Goal: Task Accomplishment & Management: Manage account settings

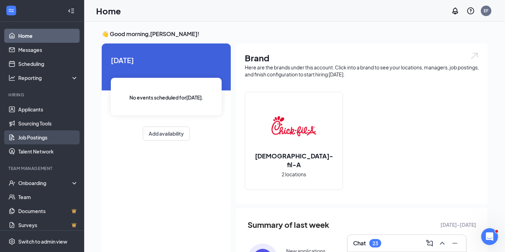
scroll to position [5, 0]
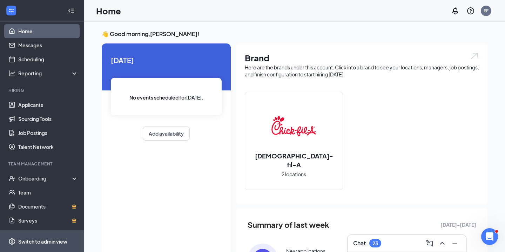
click at [33, 244] on div "Switch to admin view" at bounding box center [42, 241] width 49 height 7
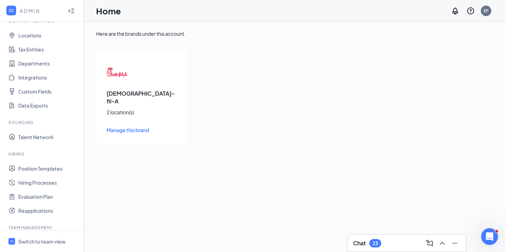
scroll to position [32, 0]
click at [42, 169] on link "Position Templates" at bounding box center [48, 168] width 60 height 14
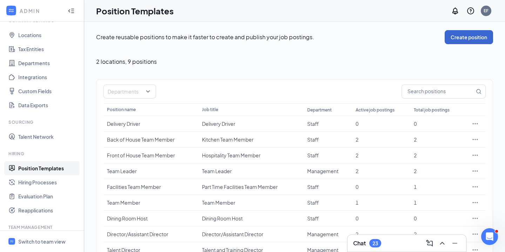
click at [470, 38] on button "Create position" at bounding box center [469, 37] width 48 height 14
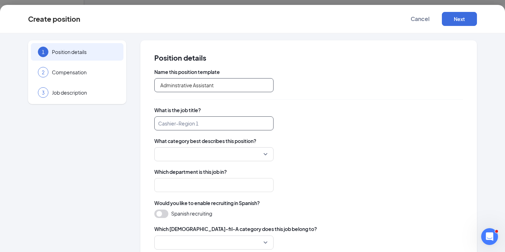
type input "Adminstrative Assistant"
click at [201, 124] on input "search" at bounding box center [213, 124] width 119 height 14
type input "a"
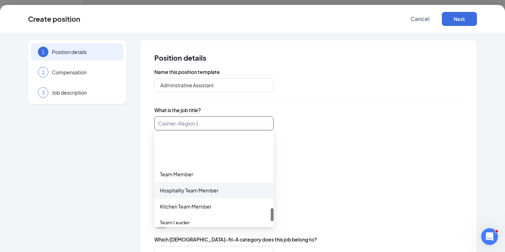
scroll to position [521, 0]
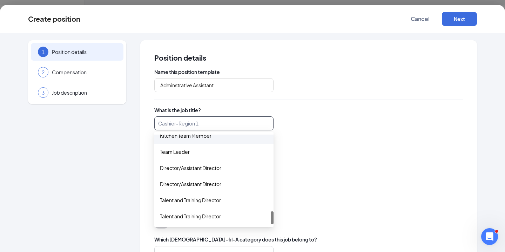
click at [174, 123] on input "search" at bounding box center [213, 124] width 119 height 14
click at [359, 128] on div "Cashier-Region 1" at bounding box center [308, 124] width 309 height 14
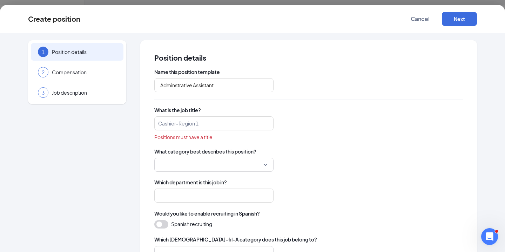
click at [262, 163] on input "search" at bounding box center [212, 164] width 106 height 13
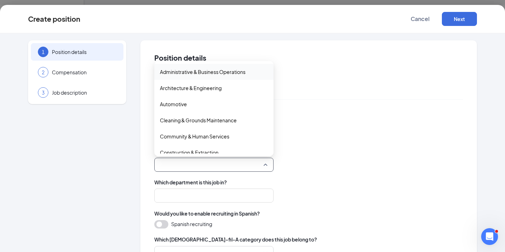
click at [230, 70] on span "Administrative & Business Operations" at bounding box center [203, 72] width 86 height 8
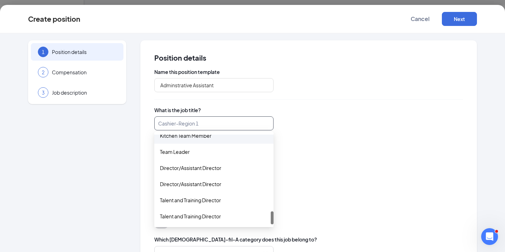
click at [172, 123] on input "search" at bounding box center [213, 124] width 119 height 14
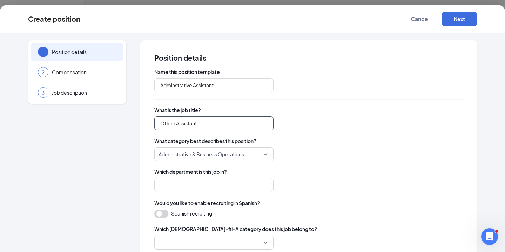
type input "Office Assistant"
click at [299, 115] on div "What is the job title? Office Assistant" at bounding box center [308, 119] width 309 height 24
click at [204, 185] on input "search" at bounding box center [213, 185] width 119 height 14
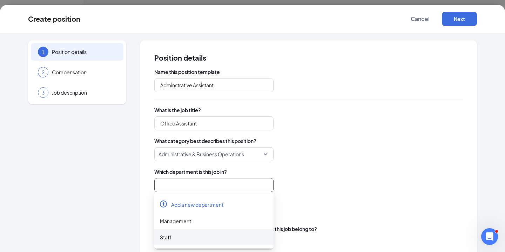
click at [173, 241] on div "Staff" at bounding box center [214, 238] width 108 height 8
type input "Staff"
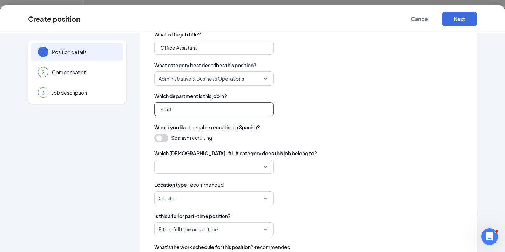
scroll to position [79, 0]
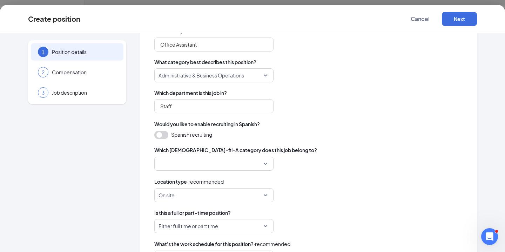
click at [252, 160] on input "search" at bounding box center [212, 163] width 106 height 13
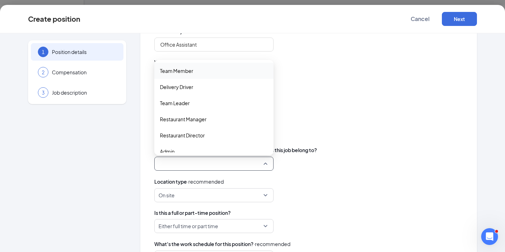
click at [209, 75] on span "Team Member" at bounding box center [214, 71] width 108 height 8
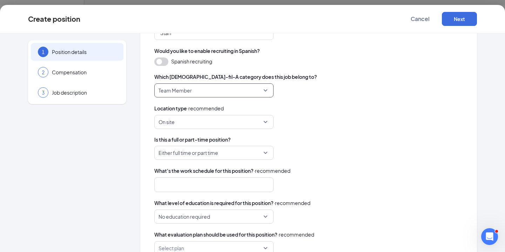
scroll to position [156, 0]
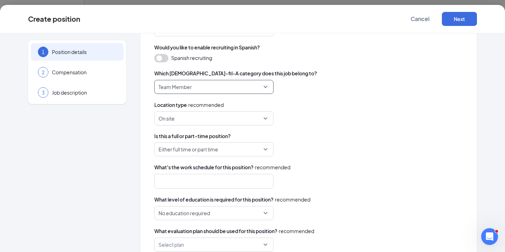
click at [247, 86] on span "Team Member" at bounding box center [211, 86] width 105 height 13
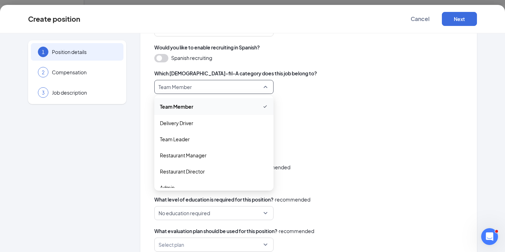
click at [247, 86] on span "Team Member" at bounding box center [211, 86] width 105 height 13
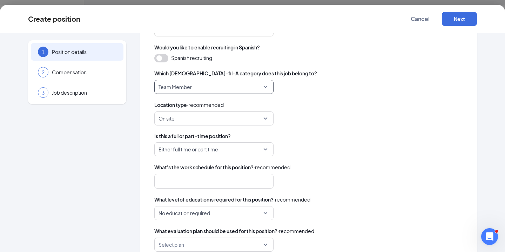
scroll to position [161, 0]
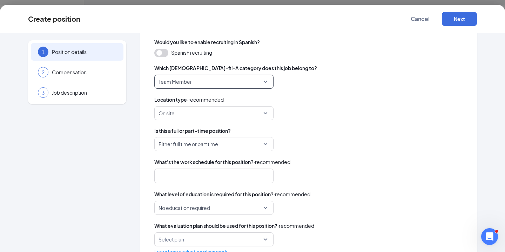
click at [235, 80] on span "Team Member" at bounding box center [211, 81] width 105 height 13
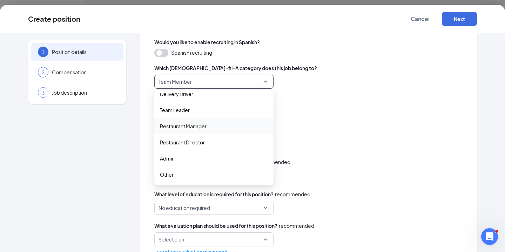
scroll to position [24, 0]
click at [198, 162] on span "Admin" at bounding box center [214, 159] width 108 height 8
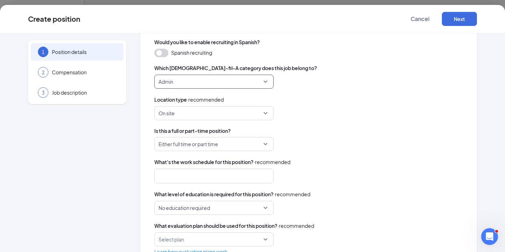
click at [263, 111] on span "On site" at bounding box center [211, 113] width 105 height 13
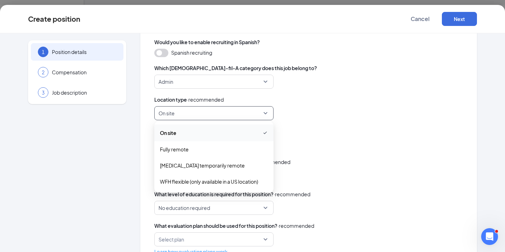
click at [298, 118] on div "on_site On site on_site fully_remote On site Fully remote [MEDICAL_DATA] tempor…" at bounding box center [308, 113] width 309 height 14
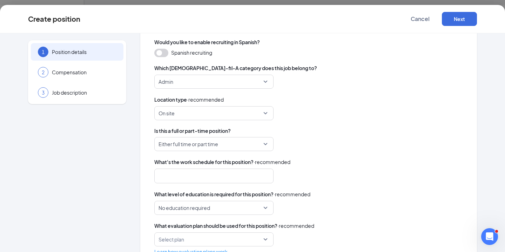
click at [260, 147] on span "Either full time or part time" at bounding box center [211, 144] width 105 height 13
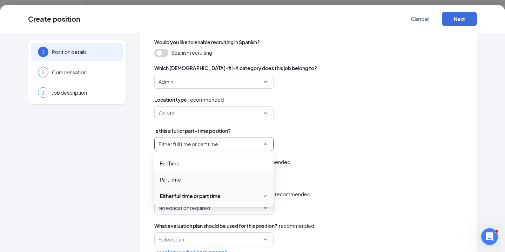
click at [224, 180] on span "Part Time" at bounding box center [214, 180] width 108 height 8
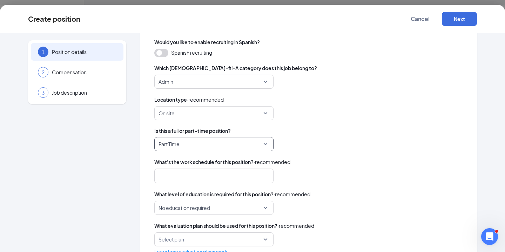
click at [229, 178] on div at bounding box center [210, 176] width 101 height 11
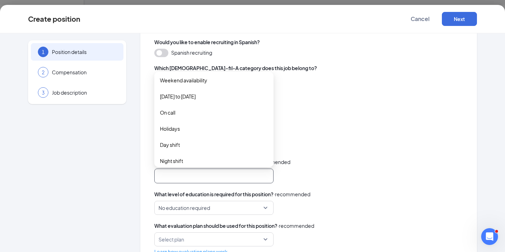
scroll to position [46, 0]
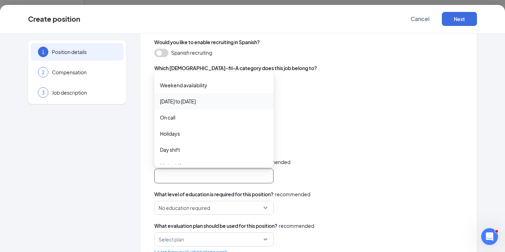
click at [186, 104] on span "[DATE] to [DATE]" at bounding box center [178, 102] width 36 height 8
click at [325, 166] on div "What's the work schedule for this position? · recommended monday_to_friday [DAT…" at bounding box center [308, 170] width 309 height 25
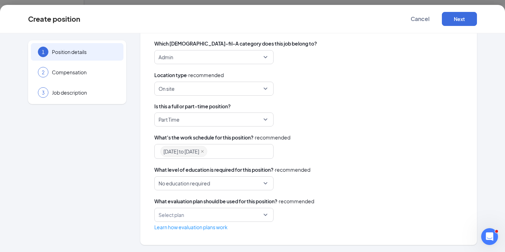
scroll to position [186, 0]
click at [220, 185] on span "No education required" at bounding box center [211, 183] width 105 height 13
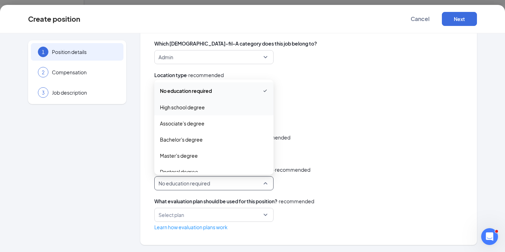
click at [231, 107] on span "High school degree" at bounding box center [214, 108] width 108 height 8
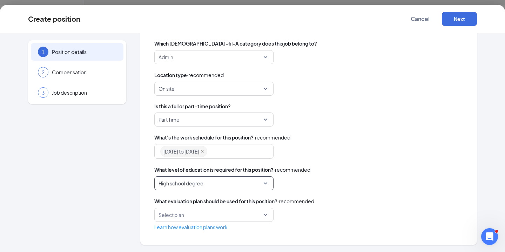
scroll to position [35, 0]
click at [260, 217] on input "search" at bounding box center [212, 214] width 106 height 13
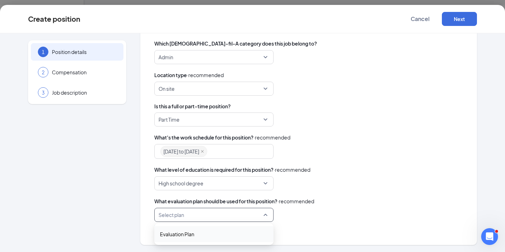
click at [290, 216] on div "Select plan 32900 Evaluation Plan" at bounding box center [308, 215] width 309 height 14
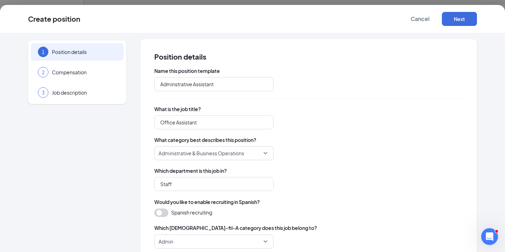
scroll to position [0, 0]
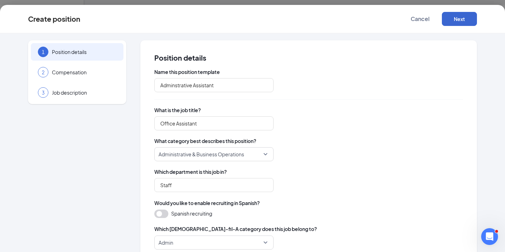
click at [461, 14] on button "Next" at bounding box center [459, 19] width 35 height 14
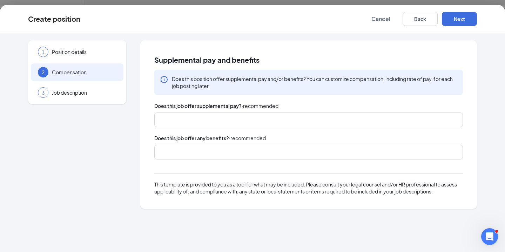
click at [229, 125] on div at bounding box center [305, 119] width 290 height 11
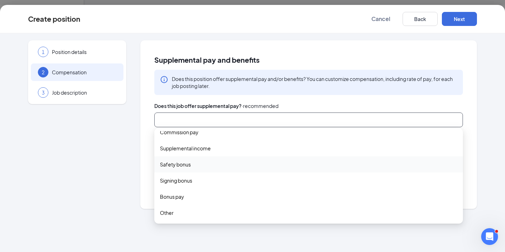
scroll to position [23, 0]
click at [128, 176] on div "1 Position details 2 Compensation 3 Job description Supplemental pay and benefi…" at bounding box center [252, 124] width 449 height 168
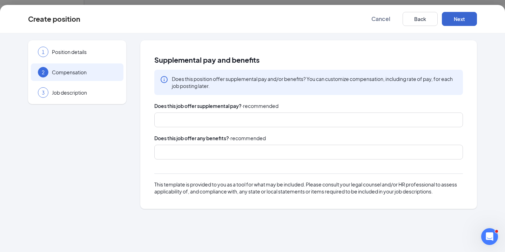
click at [457, 20] on button "Next" at bounding box center [459, 19] width 35 height 14
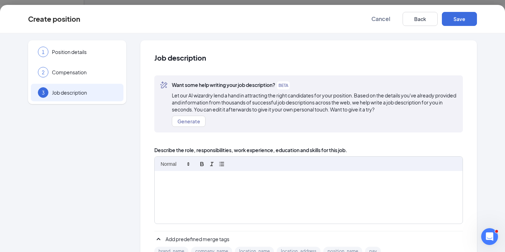
click at [166, 177] on p at bounding box center [309, 179] width 298 height 7
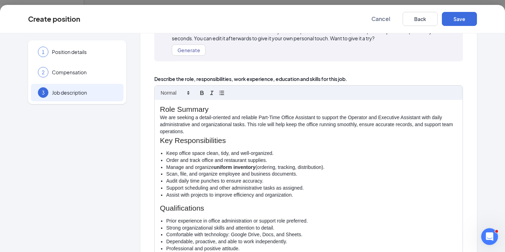
scroll to position [71, 0]
click at [298, 193] on li "Assist with projects to improve efficiency and organization." at bounding box center [311, 195] width 291 height 7
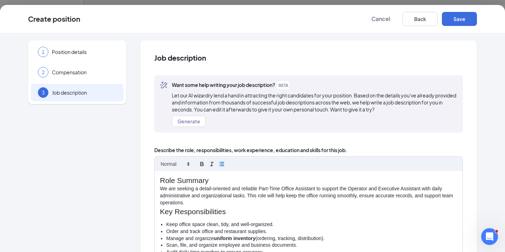
scroll to position [0, 0]
click at [421, 188] on p "We are seeking a detail-oriented and reliable Part-Time Office Assistant to sup…" at bounding box center [309, 196] width 298 height 21
click at [386, 191] on p "We are seeking a detail-oriented and reliable Part-Time Office Assistant to sup…" at bounding box center [309, 196] width 298 height 21
click at [425, 201] on p "We are seeking a detail-oriented and reliable Part-Time Office Assistant to sup…" at bounding box center [309, 196] width 298 height 21
click at [415, 200] on p "We are seeking a detail-oriented and reliable Part-Time Office Assistant to sup…" at bounding box center [309, 196] width 298 height 21
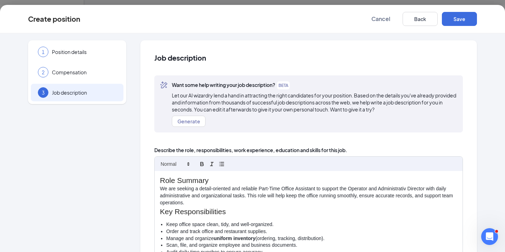
click at [408, 187] on p "We are seeking a detail-oriented and reliable Part-Time Office Assistant to sup…" at bounding box center [309, 196] width 298 height 21
click at [421, 203] on p "We are seeking a detail-oriented and reliable Part-Time Office Assistant to sup…" at bounding box center [309, 196] width 298 height 21
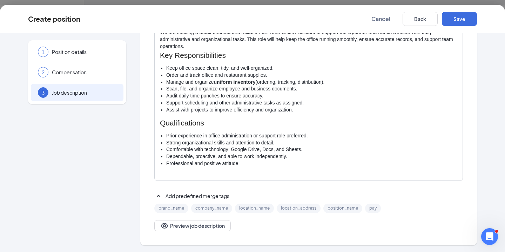
scroll to position [151, 0]
click at [298, 109] on li "Assist with projects to improve efficiency and organization." at bounding box center [311, 110] width 291 height 7
click at [459, 20] on button "Save" at bounding box center [459, 19] width 35 height 14
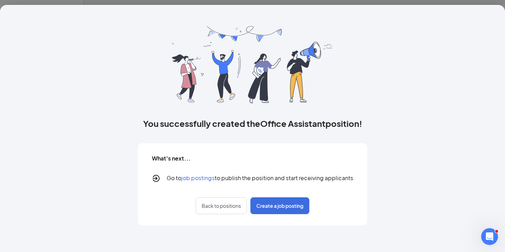
scroll to position [0, 0]
click at [281, 206] on span "Create a job posting" at bounding box center [280, 206] width 47 height 7
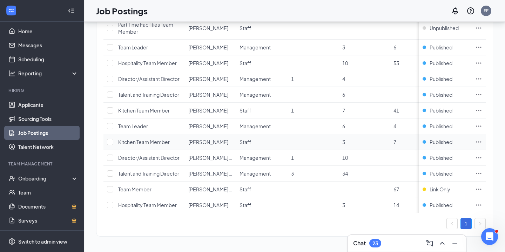
scroll to position [103, 0]
click at [291, 139] on td at bounding box center [313, 142] width 51 height 16
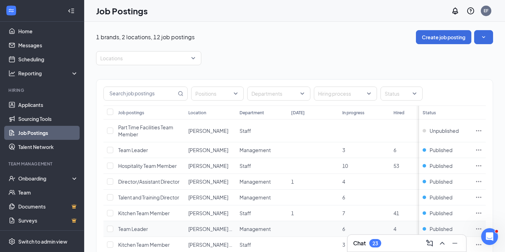
scroll to position [0, 0]
click at [438, 37] on button "Create job posting" at bounding box center [443, 37] width 55 height 14
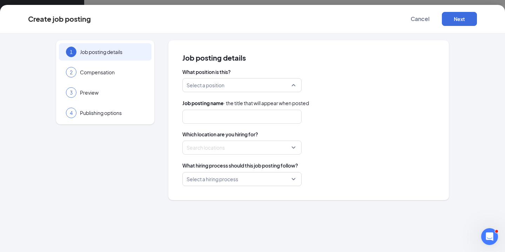
click at [279, 87] on input "search" at bounding box center [240, 85] width 106 height 13
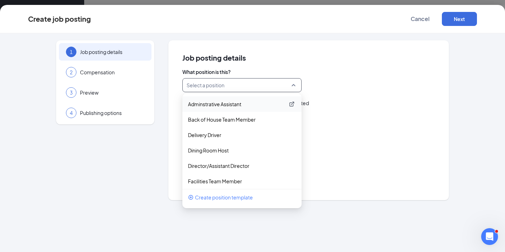
click at [263, 102] on p "Adminstrative Assistant" at bounding box center [236, 104] width 97 height 7
type input "Office Assistant"
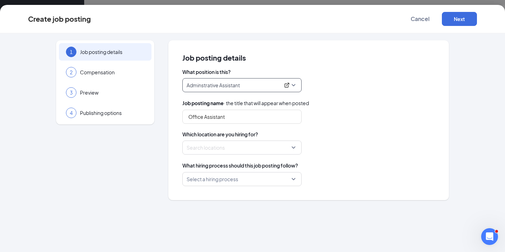
click at [252, 150] on div at bounding box center [240, 147] width 106 height 11
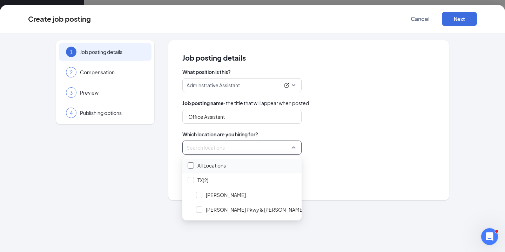
click at [192, 167] on div at bounding box center [191, 166] width 6 height 6
click at [323, 158] on div "What position is this? Adminstrative Assistant 257006 137892 Adminstrative Assi…" at bounding box center [309, 127] width 253 height 118
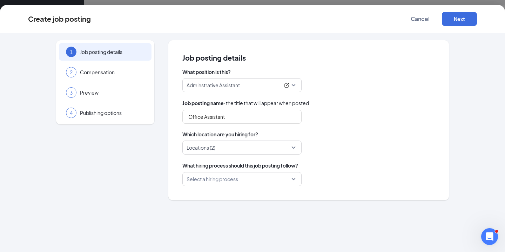
click at [293, 147] on div "Locations (2)" at bounding box center [242, 148] width 119 height 14
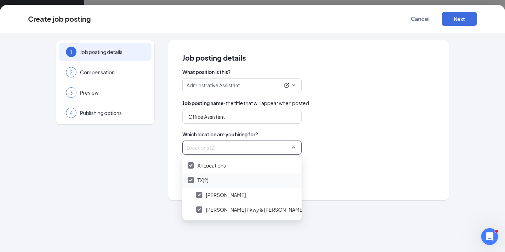
click at [191, 178] on div at bounding box center [191, 180] width 6 height 6
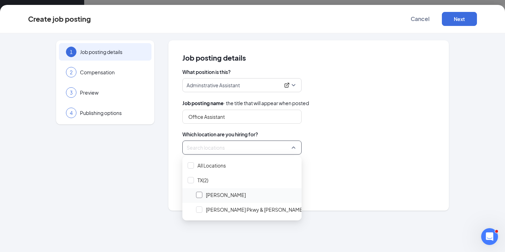
click at [200, 197] on div at bounding box center [199, 195] width 6 height 6
click at [352, 170] on div "What hiring process should this job posting follow?" at bounding box center [309, 166] width 253 height 8
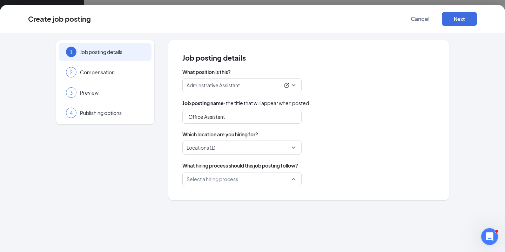
click at [291, 178] on input "search" at bounding box center [240, 179] width 106 height 13
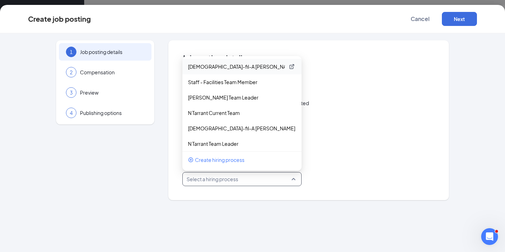
click at [241, 68] on p "[DEMOGRAPHIC_DATA]-fil-A [PERSON_NAME] All Positions" at bounding box center [236, 66] width 97 height 7
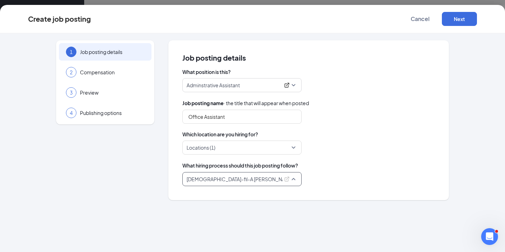
click at [294, 178] on span "[DEMOGRAPHIC_DATA]-fil-A [PERSON_NAME] All Positions" at bounding box center [242, 179] width 111 height 13
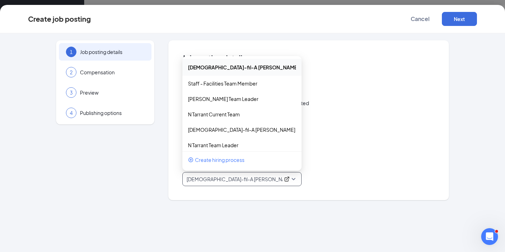
click at [376, 157] on div "What position is this? Adminstrative Assistant 257006 137892 Adminstrative Assi…" at bounding box center [309, 127] width 253 height 118
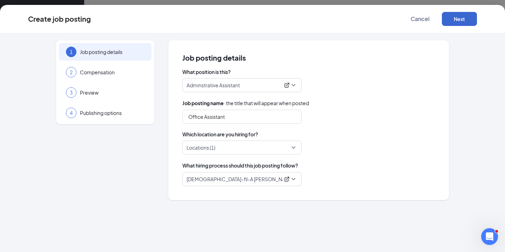
click at [455, 21] on button "Next" at bounding box center [459, 19] width 35 height 14
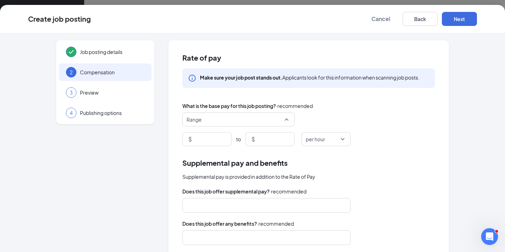
click at [288, 121] on span "Range" at bounding box center [239, 119] width 104 height 13
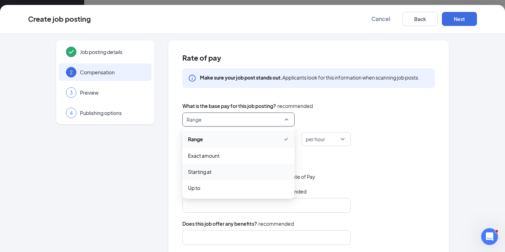
click at [222, 173] on span "Starting at" at bounding box center [238, 172] width 101 height 8
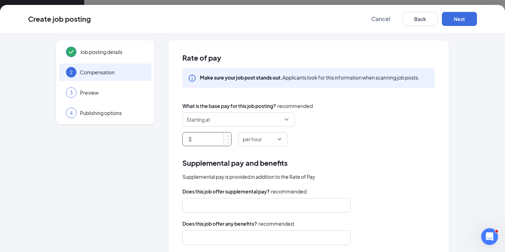
click at [204, 142] on input at bounding box center [212, 139] width 38 height 13
type input "14"
click at [302, 144] on div "$ 14 per hour" at bounding box center [309, 139] width 253 height 14
click at [202, 144] on input "14" at bounding box center [212, 139] width 38 height 13
click at [227, 118] on span "Starting at" at bounding box center [236, 119] width 98 height 13
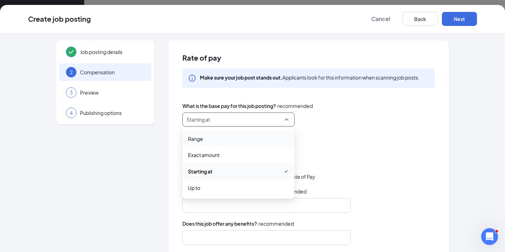
click at [216, 141] on span "Range" at bounding box center [238, 139] width 101 height 8
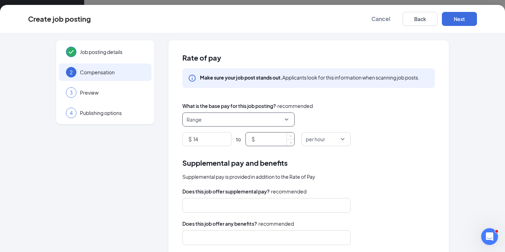
click at [263, 140] on input at bounding box center [276, 139] width 38 height 13
type input "16"
click at [344, 168] on div "Supplemental pay and benefits" at bounding box center [309, 163] width 253 height 11
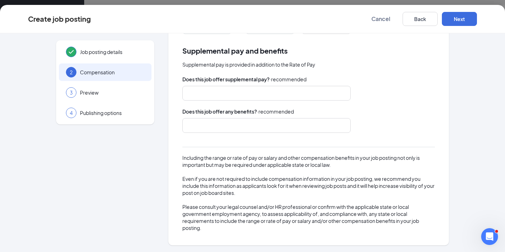
scroll to position [40, 0]
click at [461, 21] on button "Next" at bounding box center [459, 19] width 35 height 14
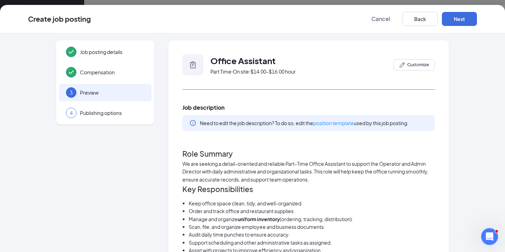
scroll to position [0, 0]
click at [462, 20] on button "Next" at bounding box center [459, 19] width 35 height 14
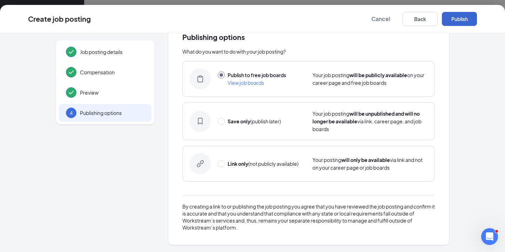
scroll to position [21, 0]
click at [459, 21] on button "Publish" at bounding box center [459, 19] width 35 height 14
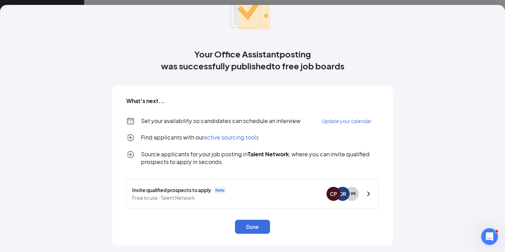
scroll to position [50, 0]
click at [340, 198] on div "DR" at bounding box center [343, 194] width 7 height 7
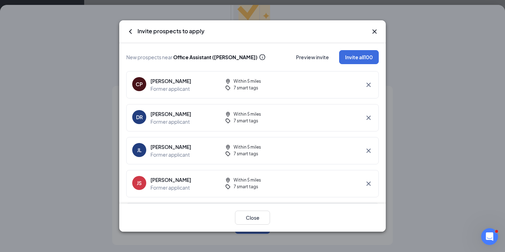
click at [375, 32] on icon "Cross" at bounding box center [375, 31] width 8 height 8
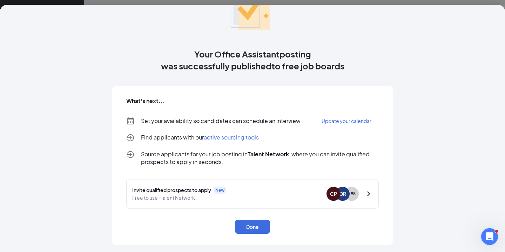
click at [340, 122] on span "Update your calendar" at bounding box center [347, 121] width 50 height 6
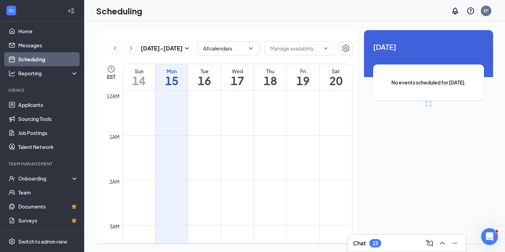
scroll to position [345, 0]
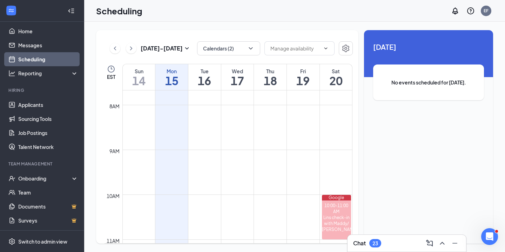
click at [276, 85] on h1 "18" at bounding box center [270, 81] width 33 height 12
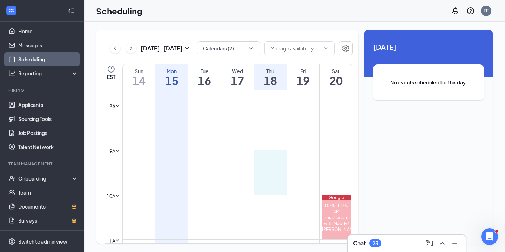
drag, startPoint x: 271, startPoint y: 152, endPoint x: 271, endPoint y: 185, distance: 33.0
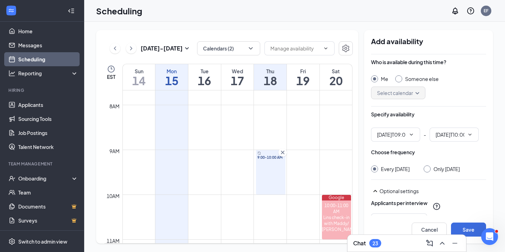
type input "09:00 AM"
type input "10:00 AM"
drag, startPoint x: 221, startPoint y: 167, endPoint x: 221, endPoint y: 158, distance: 9.8
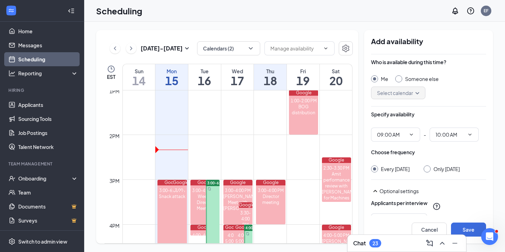
scroll to position [584, 0]
drag, startPoint x: 205, startPoint y: 138, endPoint x: 206, endPoint y: 177, distance: 39.0
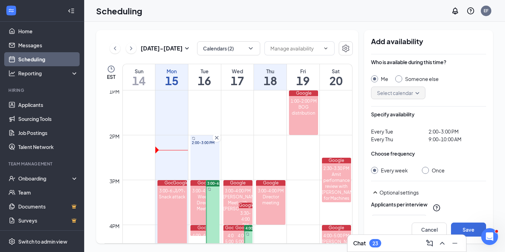
click at [422, 92] on div "Select calendar" at bounding box center [398, 93] width 54 height 13
click at [417, 93] on div "Select calendar" at bounding box center [398, 93] width 54 height 13
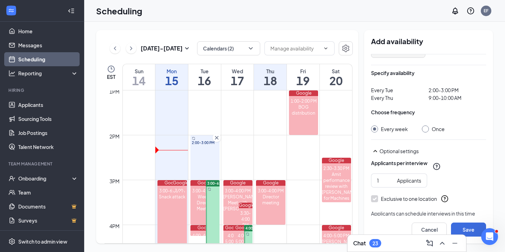
scroll to position [42, 0]
click at [423, 133] on div "Who is available during this time? Me Someone else Select calendar Specify avai…" at bounding box center [428, 147] width 115 height 269
click at [426, 128] on input "Once" at bounding box center [424, 127] width 5 height 5
radio input "true"
radio input "false"
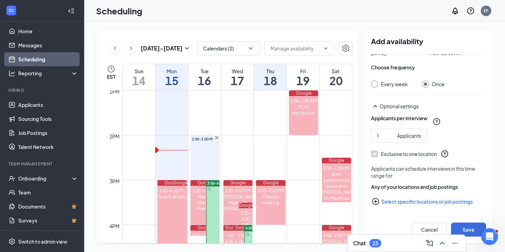
scroll to position [0, 0]
click at [413, 202] on button "Select specific locations or job postings" at bounding box center [428, 202] width 115 height 14
checkbox input "true"
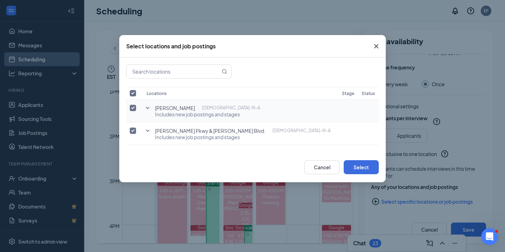
click at [147, 107] on icon "SmallChevronDown" at bounding box center [148, 108] width 8 height 8
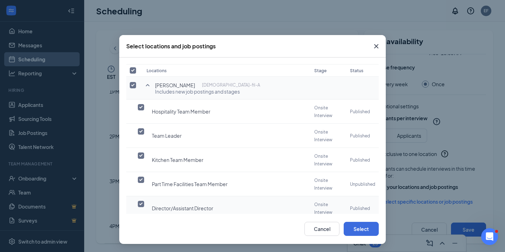
scroll to position [22, 0]
click at [144, 106] on input "checkbox" at bounding box center [141, 108] width 6 height 6
checkbox input "true"
checkbox input "false"
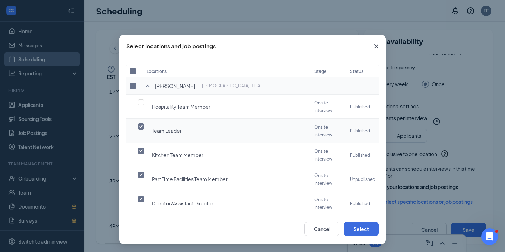
click at [144, 124] on input "checkbox" at bounding box center [141, 127] width 6 height 6
checkbox input "false"
click at [141, 147] on label at bounding box center [143, 150] width 10 height 7
click at [141, 148] on input "checkbox" at bounding box center [141, 151] width 6 height 6
checkbox input "false"
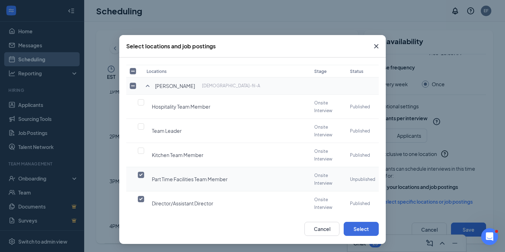
click at [139, 172] on input "checkbox" at bounding box center [141, 175] width 6 height 6
checkbox input "false"
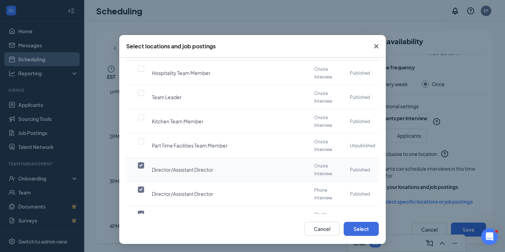
scroll to position [65, 0]
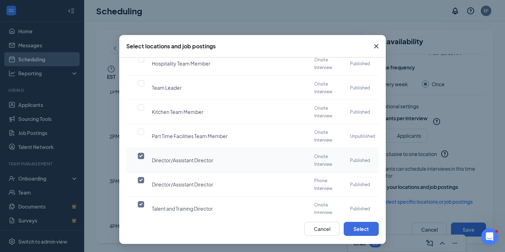
click at [140, 153] on label at bounding box center [143, 156] width 10 height 7
click at [140, 153] on input "checkbox" at bounding box center [141, 156] width 6 height 6
checkbox input "false"
click at [142, 201] on input "checkbox" at bounding box center [141, 204] width 6 height 6
checkbox input "false"
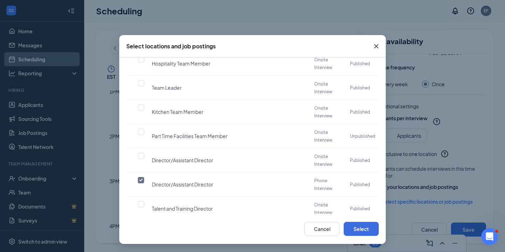
click at [143, 250] on input "checkbox" at bounding box center [141, 253] width 6 height 6
checkbox input "false"
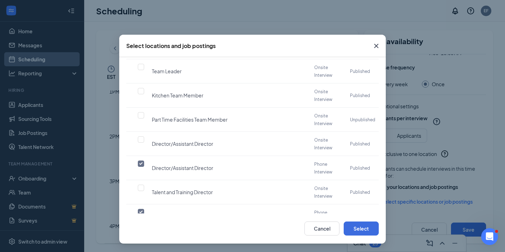
scroll to position [81, 0]
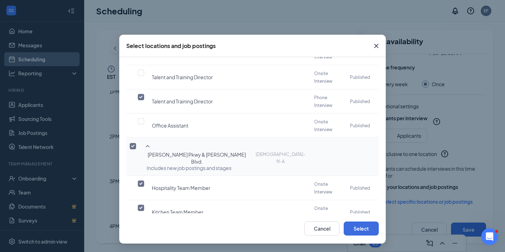
scroll to position [0, 0]
click at [143, 229] on input "checkbox" at bounding box center [141, 232] width 6 height 6
checkbox input "true"
checkbox input "false"
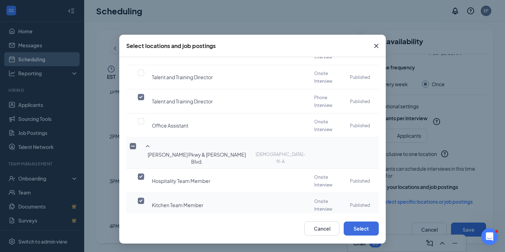
click at [141, 198] on input "checkbox" at bounding box center [141, 201] width 6 height 6
checkbox input "false"
click at [144, 174] on input "checkbox" at bounding box center [141, 177] width 6 height 6
checkbox input "false"
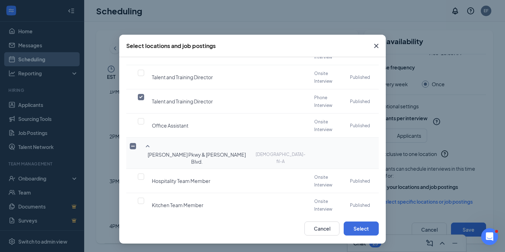
checkbox input "false"
click at [144, 246] on input "checkbox" at bounding box center [141, 249] width 6 height 6
checkbox input "false"
click at [364, 228] on button "Select" at bounding box center [361, 229] width 35 height 14
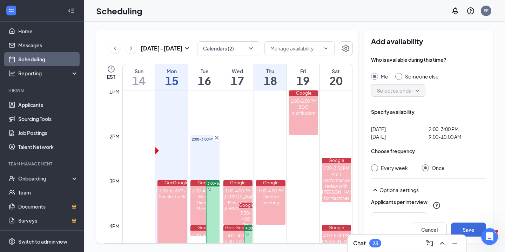
scroll to position [19, 0]
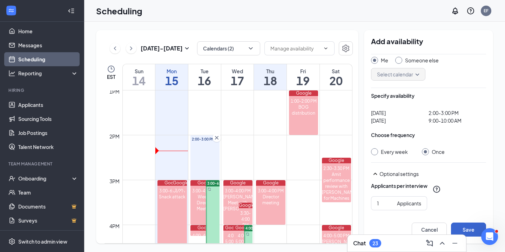
click at [469, 228] on button "Save" at bounding box center [468, 230] width 35 height 14
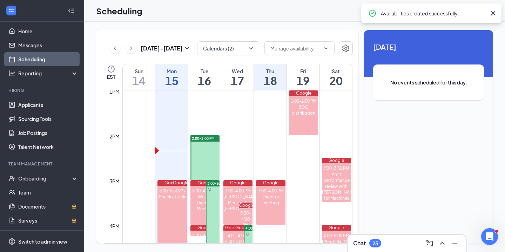
click at [212, 155] on div at bounding box center [205, 157] width 29 height 45
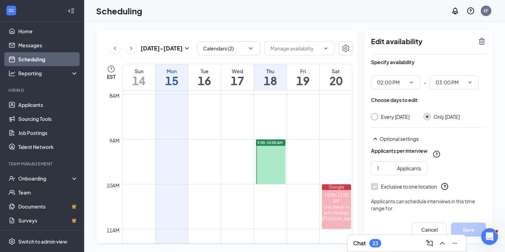
scroll to position [356, 0]
click at [270, 159] on div at bounding box center [270, 161] width 29 height 45
click at [327, 186] on div "Google" at bounding box center [336, 187] width 29 height 6
click at [281, 160] on div at bounding box center [270, 161] width 29 height 45
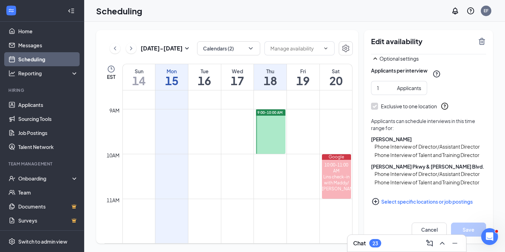
scroll to position [385, 0]
drag, startPoint x: 302, startPoint y: 114, endPoint x: 300, endPoint y: 147, distance: 33.0
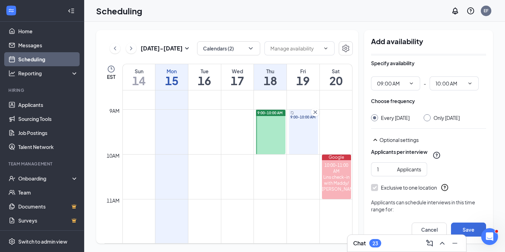
scroll to position [52, 0]
click at [425, 119] on input "Only [DATE]" at bounding box center [426, 116] width 5 height 5
radio input "true"
radio input "false"
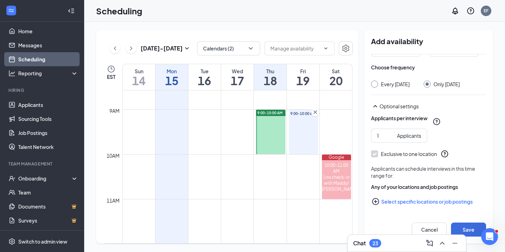
scroll to position [85, 0]
click at [416, 205] on button "Select specific locations or job postings" at bounding box center [428, 202] width 115 height 14
checkbox input "true"
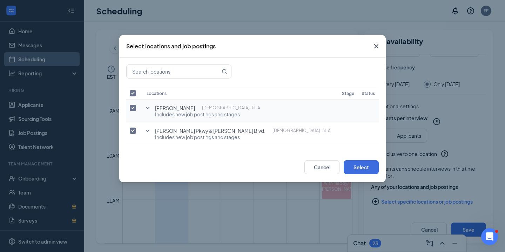
click at [147, 108] on icon "SmallChevronDown" at bounding box center [148, 108] width 4 height 2
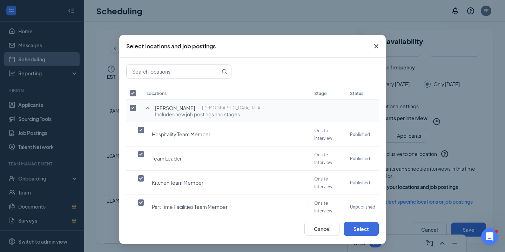
click at [132, 110] on input "checkbox" at bounding box center [133, 108] width 6 height 6
checkbox input "false"
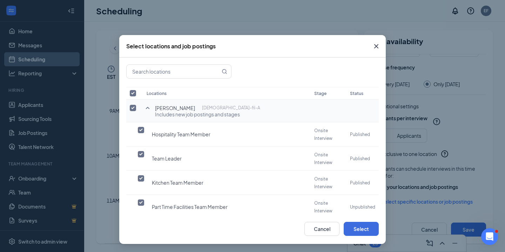
checkbox input "false"
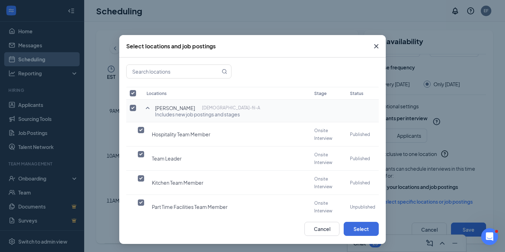
checkbox input "false"
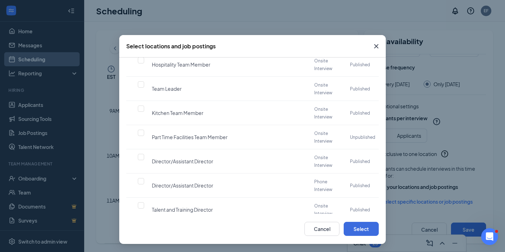
scroll to position [68, 0]
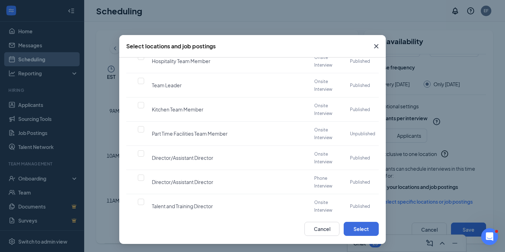
click at [142, 223] on input "checkbox" at bounding box center [141, 226] width 6 height 6
checkbox input "true"
click at [143, 175] on input "checkbox" at bounding box center [141, 178] width 6 height 6
checkbox input "true"
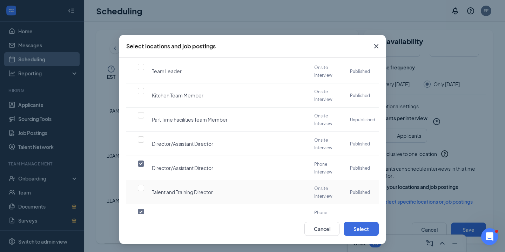
scroll to position [81, 0]
click at [142, 234] on input "checkbox" at bounding box center [141, 237] width 6 height 6
checkbox input "true"
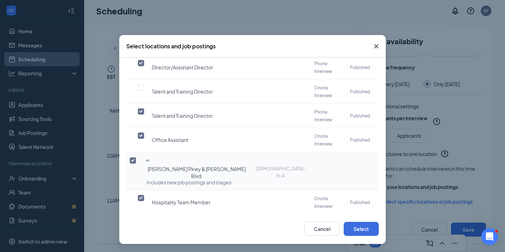
scroll to position [184, 0]
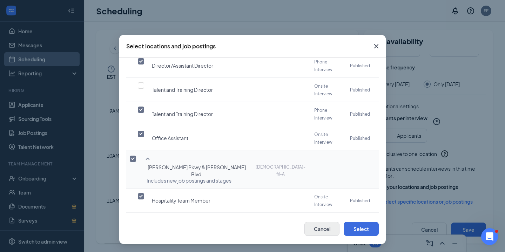
click at [329, 227] on button "Cancel" at bounding box center [322, 229] width 35 height 14
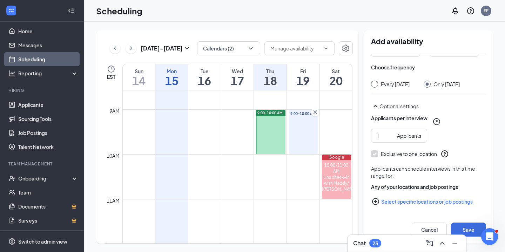
click at [411, 201] on button "Select specific locations or job postings" at bounding box center [428, 202] width 115 height 14
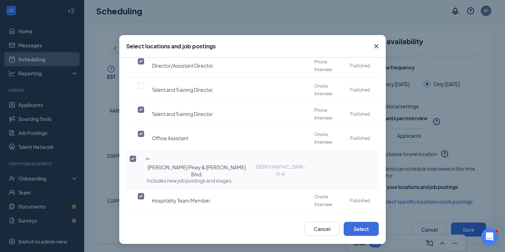
click at [132, 156] on input "checkbox" at bounding box center [133, 159] width 6 height 6
checkbox input "false"
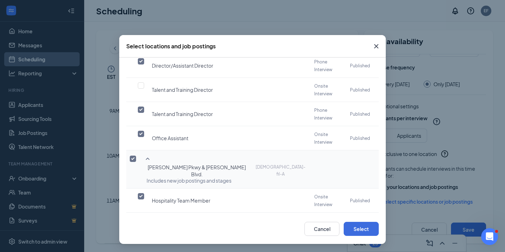
checkbox input "false"
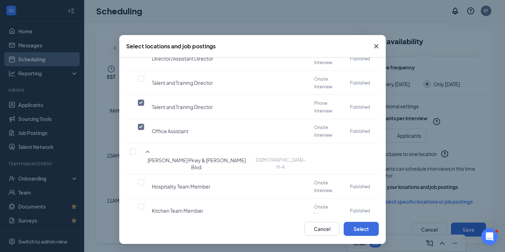
scroll to position [191, 0]
checkbox input "true"
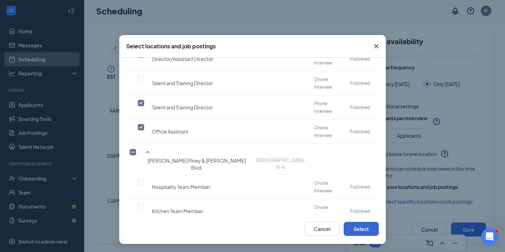
click at [355, 227] on button "Select" at bounding box center [361, 229] width 35 height 14
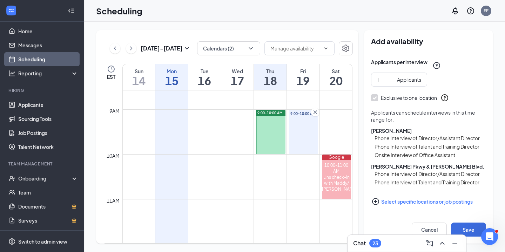
scroll to position [141, 0]
click at [461, 229] on button "Save" at bounding box center [468, 230] width 35 height 14
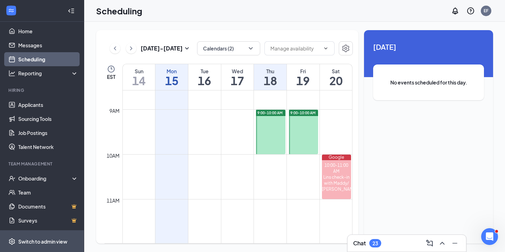
click at [36, 239] on div "Switch to admin view" at bounding box center [42, 241] width 49 height 7
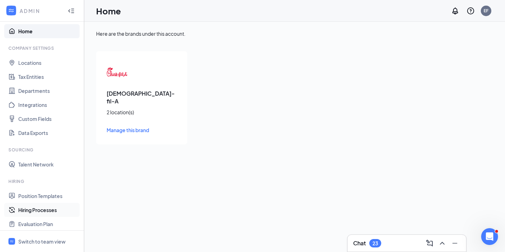
click at [49, 208] on link "Hiring Processes" at bounding box center [48, 210] width 60 height 14
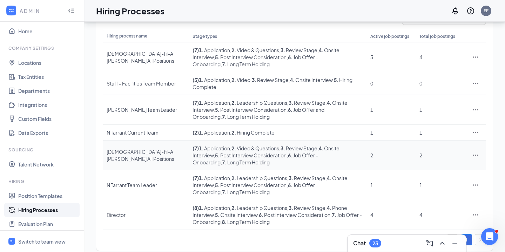
scroll to position [72, 0]
click at [41, 198] on link "Position Templates" at bounding box center [48, 196] width 60 height 14
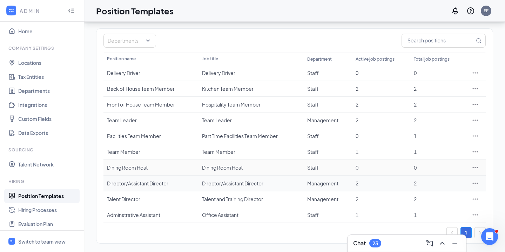
scroll to position [51, 0]
click at [271, 219] on td "Office Assistant" at bounding box center [251, 215] width 105 height 16
click at [478, 215] on icon "Ellipses" at bounding box center [475, 214] width 5 height 1
click at [440, 154] on span "Edit" at bounding box center [443, 152] width 60 height 8
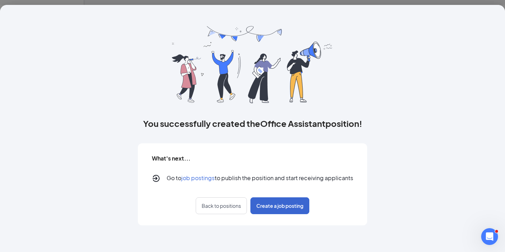
click at [275, 210] on button "Create a job posting" at bounding box center [280, 206] width 59 height 17
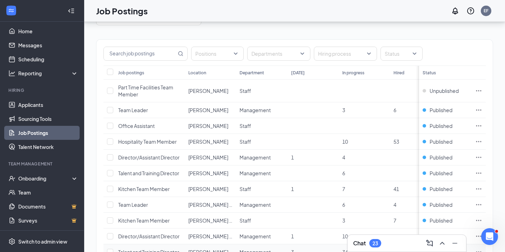
scroll to position [39, 0]
click at [423, 58] on div "Positions Departments Hiring process Status" at bounding box center [295, 54] width 383 height 14
click at [436, 60] on div "Positions Departments Hiring process Status" at bounding box center [295, 54] width 383 height 14
click at [476, 127] on icon "Ellipses" at bounding box center [479, 126] width 7 height 7
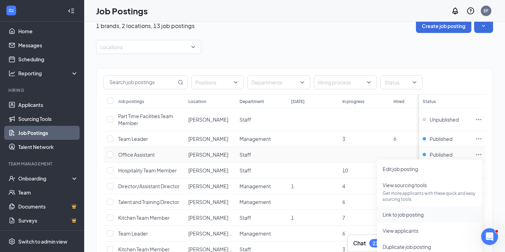
scroll to position [5, 0]
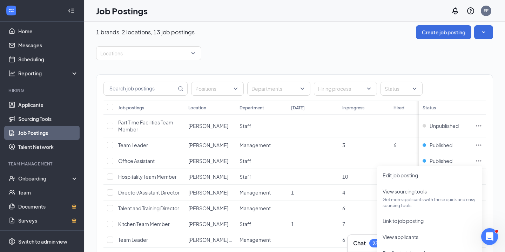
click at [247, 67] on div "Positions Departments Hiring process Status Job postings Location Department [D…" at bounding box center [294, 208] width 397 height 297
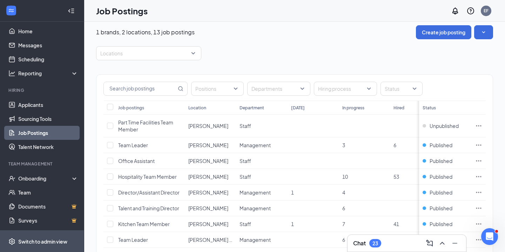
click at [34, 244] on div "Switch to admin view" at bounding box center [42, 241] width 49 height 7
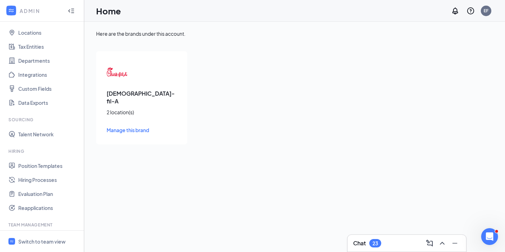
scroll to position [41, 0]
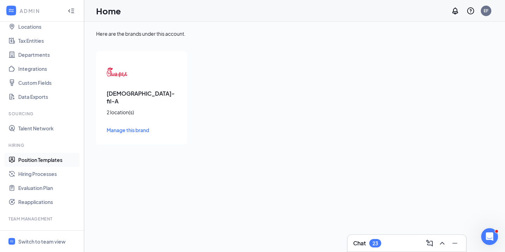
click at [45, 162] on link "Position Templates" at bounding box center [48, 160] width 60 height 14
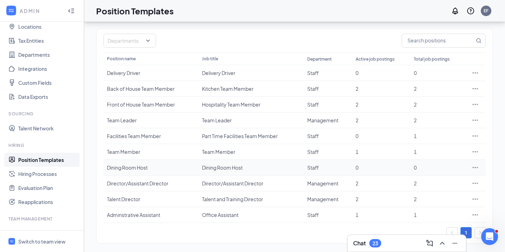
scroll to position [51, 0]
click at [478, 215] on icon "Ellipses" at bounding box center [475, 214] width 5 height 1
click at [431, 154] on span "Edit" at bounding box center [443, 152] width 60 height 8
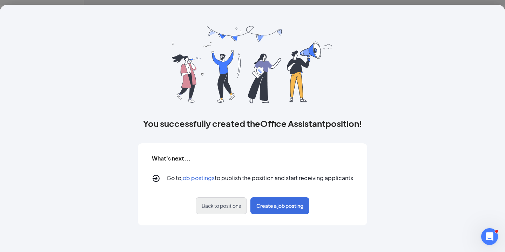
click at [229, 207] on span "Back to positions" at bounding box center [221, 206] width 39 height 7
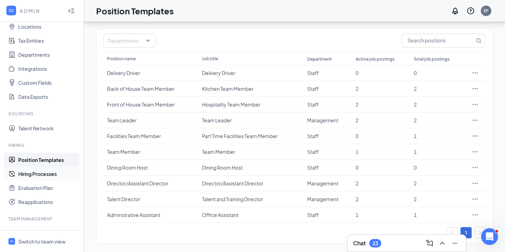
click at [43, 173] on link "Hiring Processes" at bounding box center [48, 174] width 60 height 14
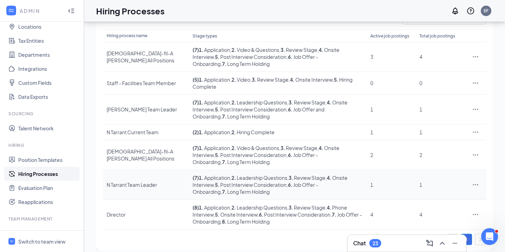
scroll to position [72, 0]
click at [476, 61] on icon "Ellipses" at bounding box center [475, 57] width 7 height 7
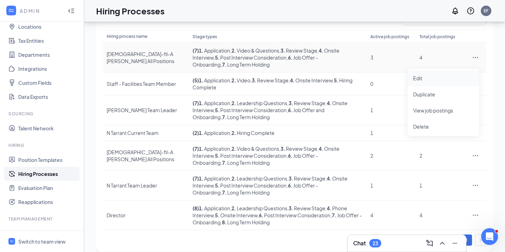
click at [431, 82] on li "Edit" at bounding box center [444, 78] width 72 height 16
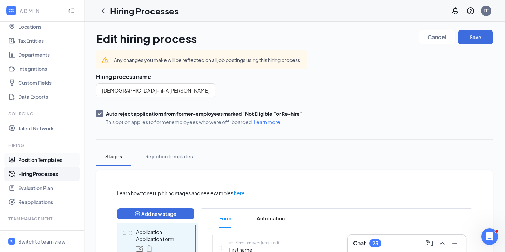
click at [51, 160] on link "Position Templates" at bounding box center [48, 160] width 60 height 14
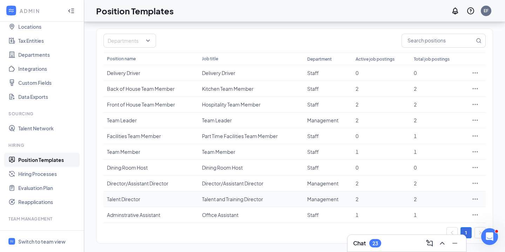
scroll to position [51, 0]
click at [474, 217] on icon "Ellipses" at bounding box center [475, 215] width 7 height 7
click at [453, 185] on span "View job postings" at bounding box center [433, 184] width 40 height 6
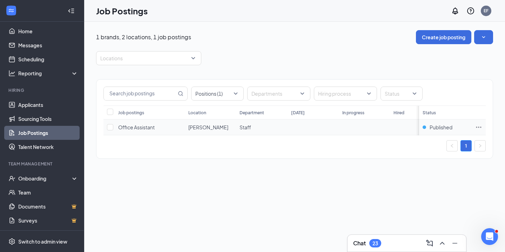
click at [479, 128] on icon "Ellipses" at bounding box center [479, 127] width 5 height 1
click at [193, 127] on span "[PERSON_NAME]" at bounding box center [208, 127] width 40 height 6
click at [480, 126] on icon "Ellipses" at bounding box center [479, 127] width 7 height 7
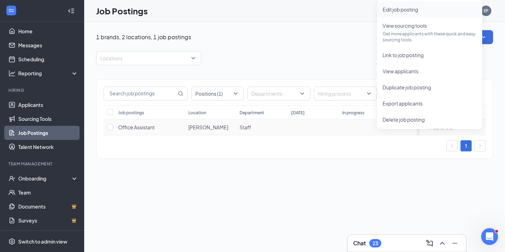
click at [417, 13] on span "Edit job posting" at bounding box center [430, 10] width 94 height 8
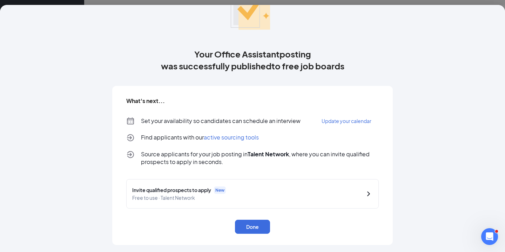
scroll to position [50, 0]
click at [340, 124] on span "Update your calendar" at bounding box center [347, 121] width 50 height 6
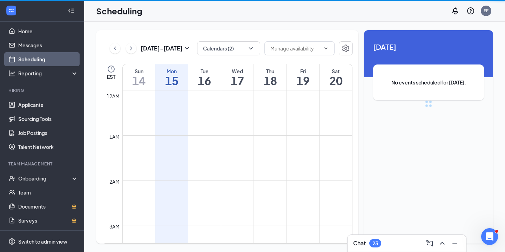
scroll to position [345, 0]
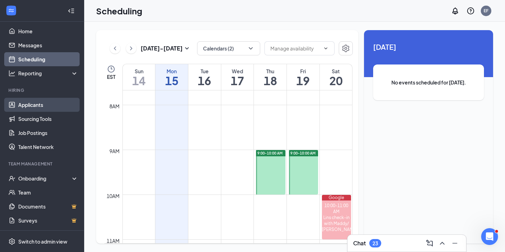
click at [42, 102] on link "Applicants" at bounding box center [48, 105] width 60 height 14
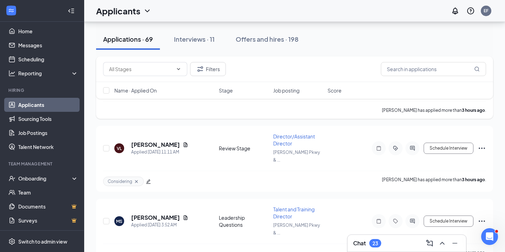
scroll to position [149, 0]
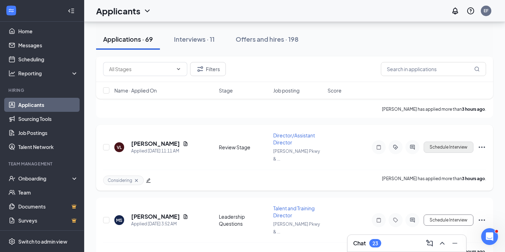
click at [454, 142] on button "Schedule Interview" at bounding box center [449, 147] width 50 height 11
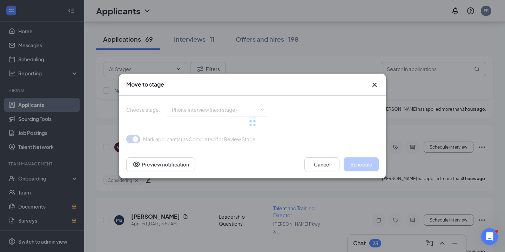
type input "Phone Interview (next stage)"
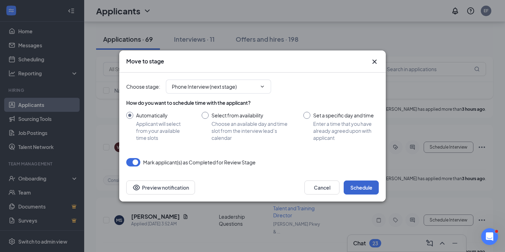
click at [365, 185] on button "Schedule" at bounding box center [361, 188] width 35 height 14
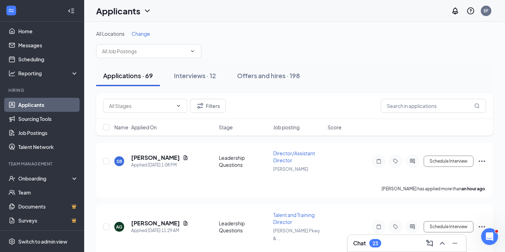
scroll to position [0, 0]
click at [198, 77] on div "Interviews · 12" at bounding box center [195, 75] width 42 height 9
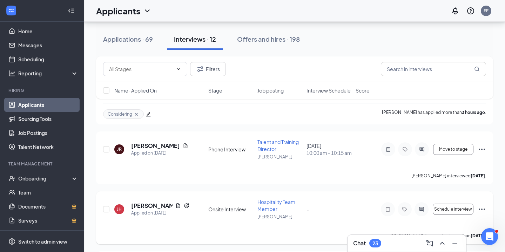
scroll to position [82, 0]
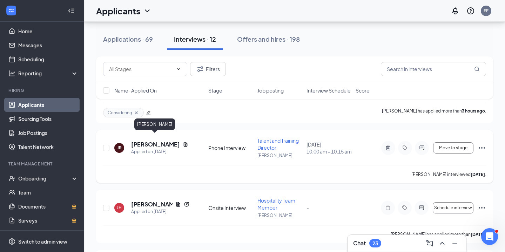
click at [174, 141] on h5 "[PERSON_NAME]" at bounding box center [155, 145] width 49 height 8
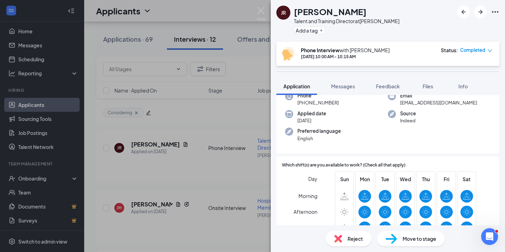
scroll to position [57, 0]
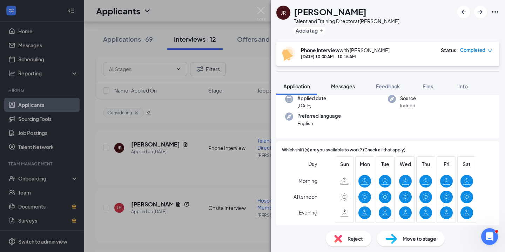
click at [345, 91] on button "Messages" at bounding box center [343, 87] width 38 height 18
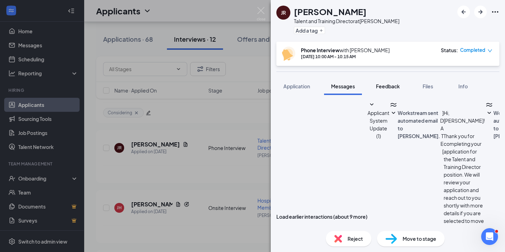
scroll to position [249, 0]
click at [383, 89] on span "Feedback" at bounding box center [388, 86] width 24 height 6
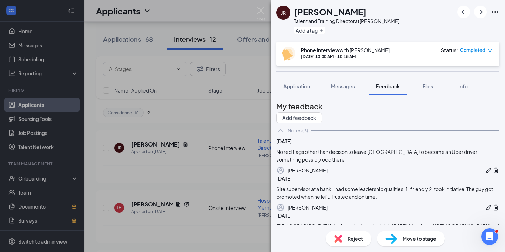
click at [405, 243] on span "Move to stage" at bounding box center [420, 239] width 34 height 8
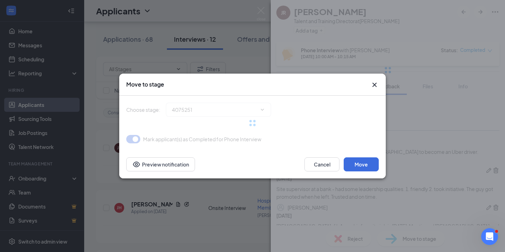
type input "Onsite Interview (next stage)"
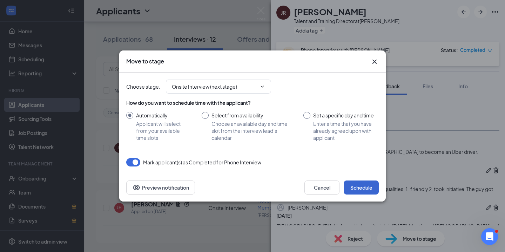
click at [360, 190] on button "Schedule" at bounding box center [361, 188] width 35 height 14
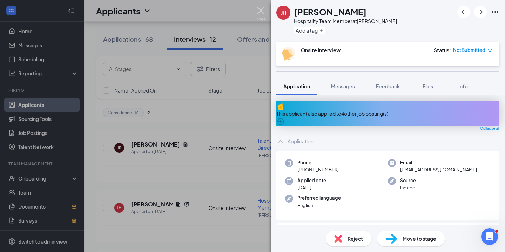
click at [262, 13] on img at bounding box center [261, 14] width 9 height 14
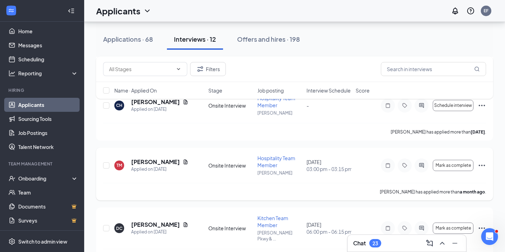
scroll to position [616, 0]
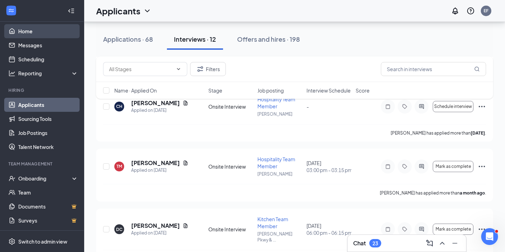
click at [31, 33] on link "Home" at bounding box center [48, 31] width 60 height 14
